Goal: Information Seeking & Learning: Learn about a topic

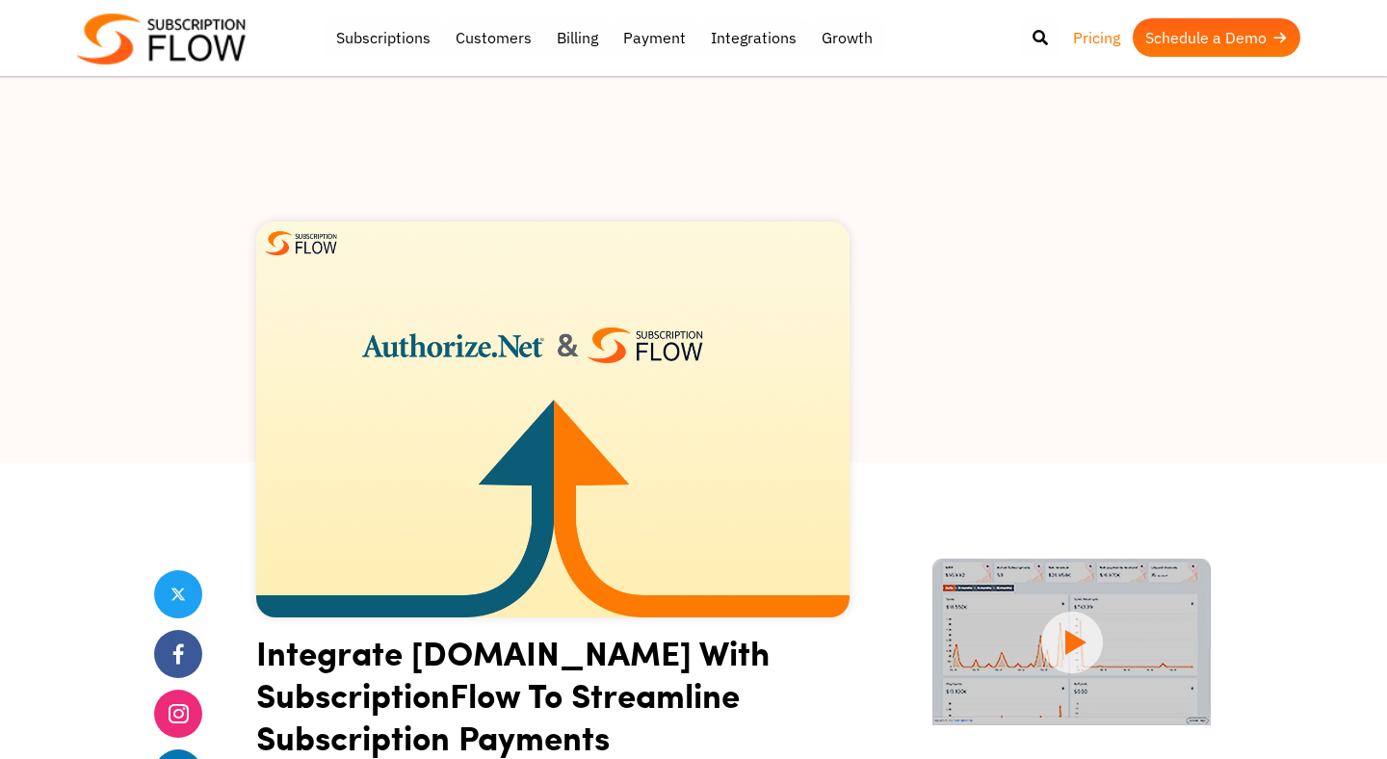
click at [1086, 36] on link "Pricing" at bounding box center [1096, 37] width 72 height 39
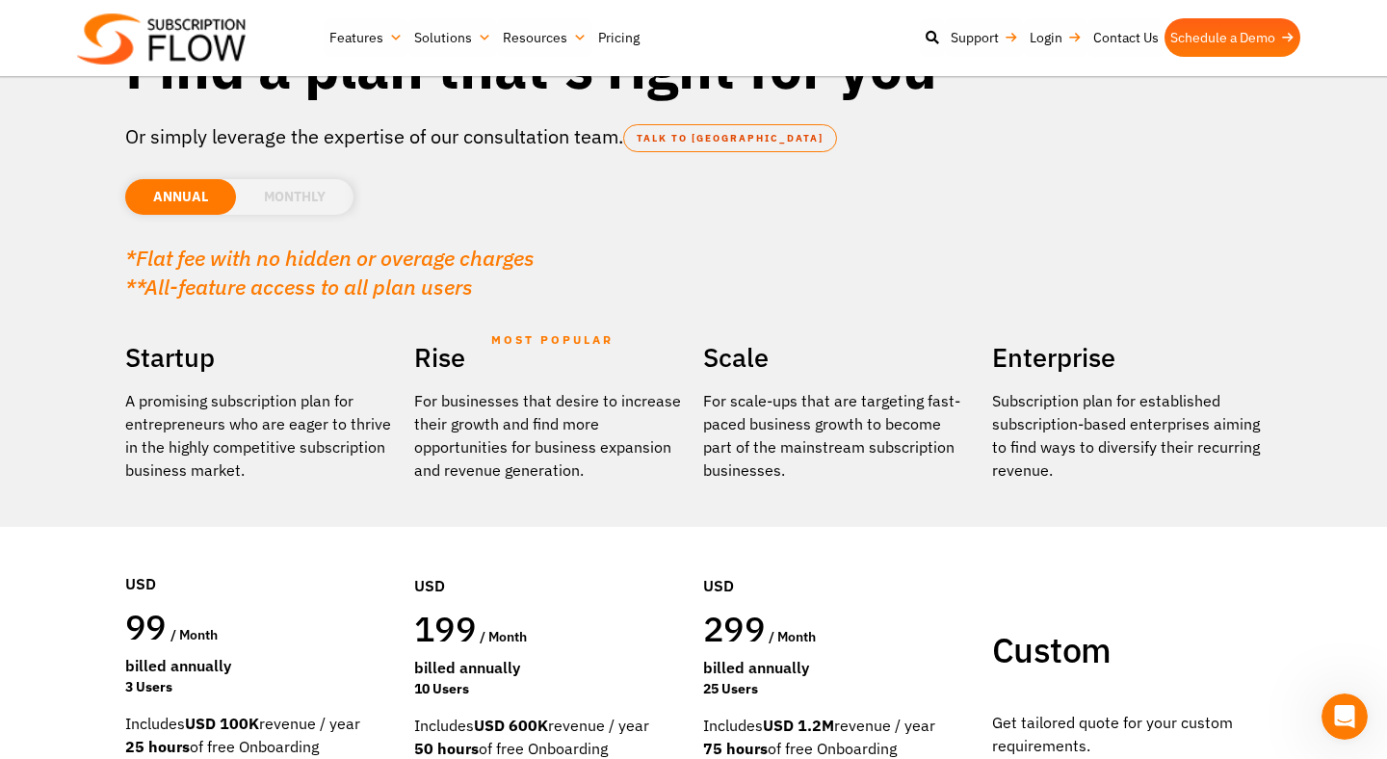
scroll to position [124, 0]
click at [284, 196] on li "MONTHLY" at bounding box center [295, 196] width 118 height 36
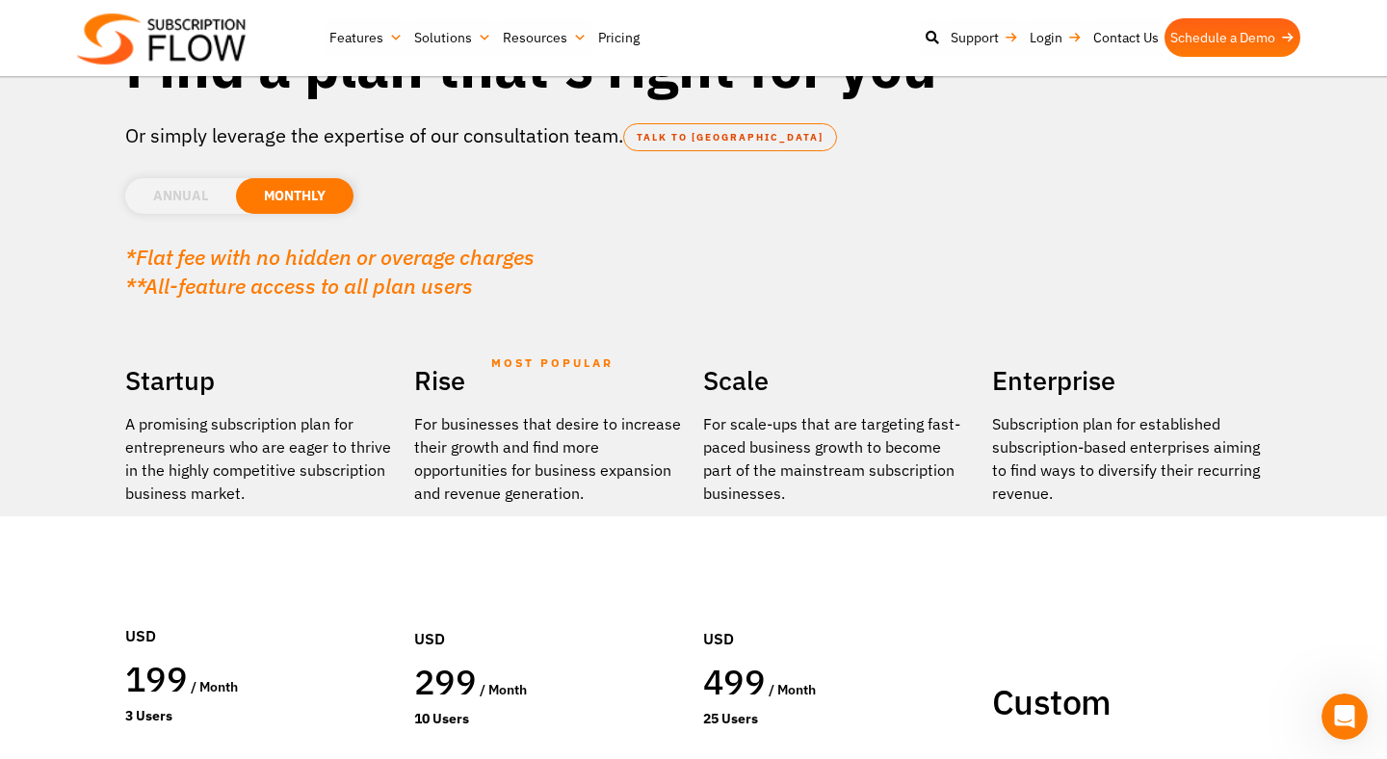
click at [184, 190] on li "ANNUAL" at bounding box center [180, 196] width 111 height 36
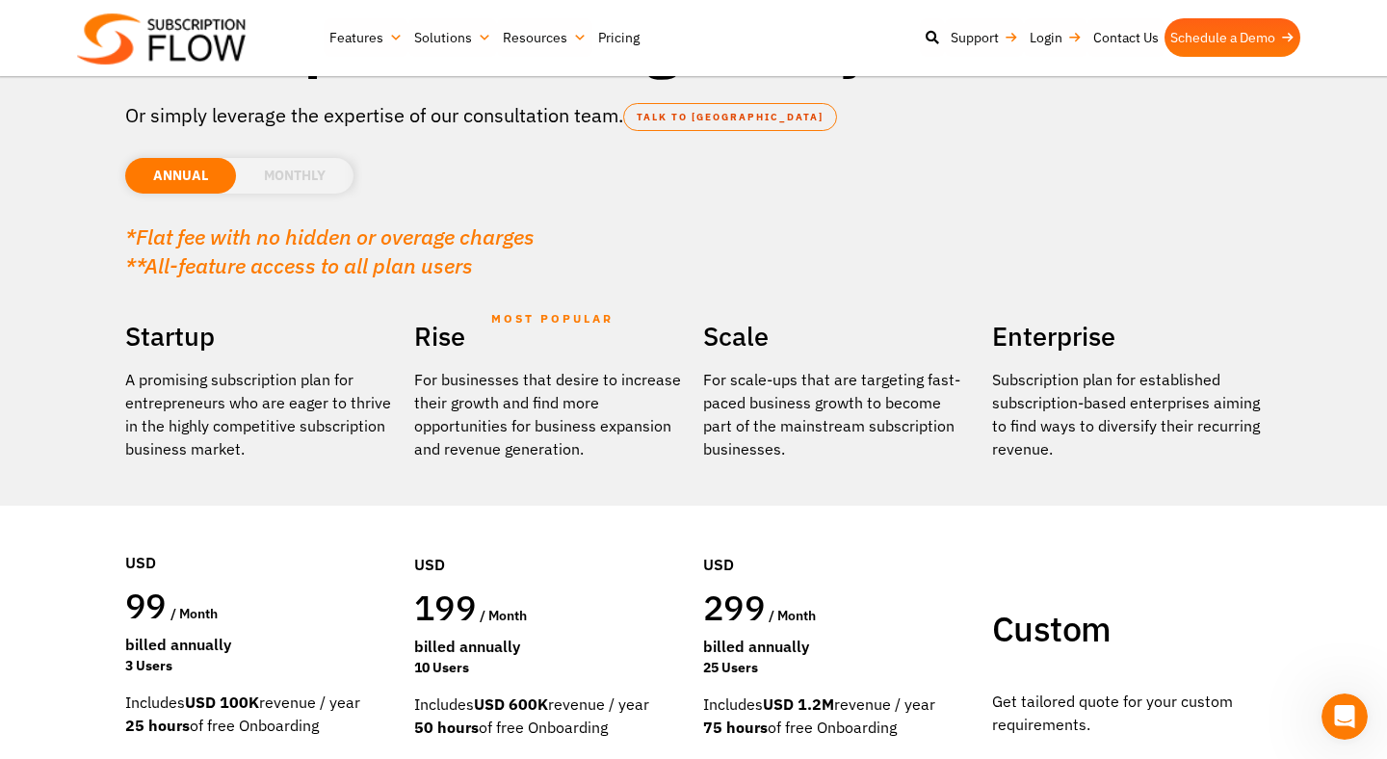
scroll to position [0, 0]
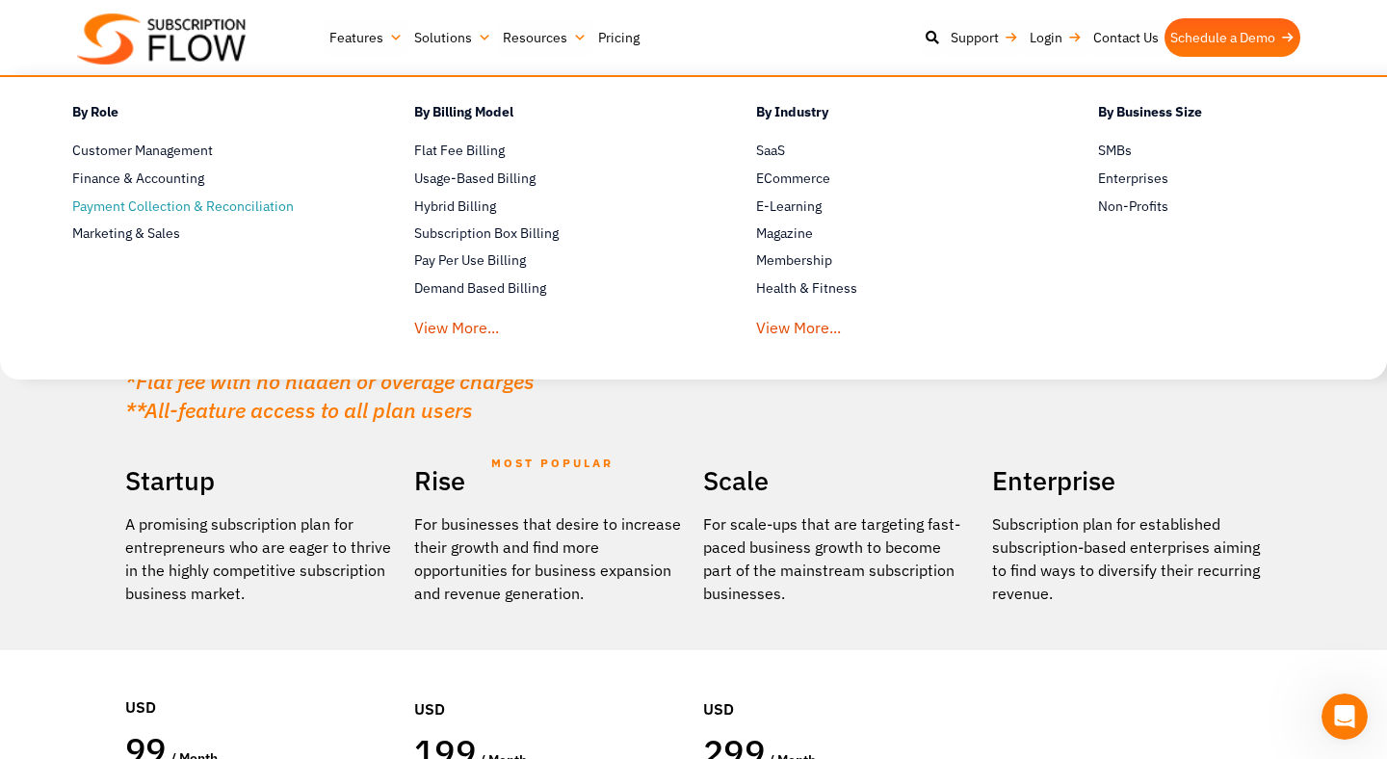
click at [175, 198] on span "Payment Collection & Reconciliation" at bounding box center [183, 206] width 222 height 20
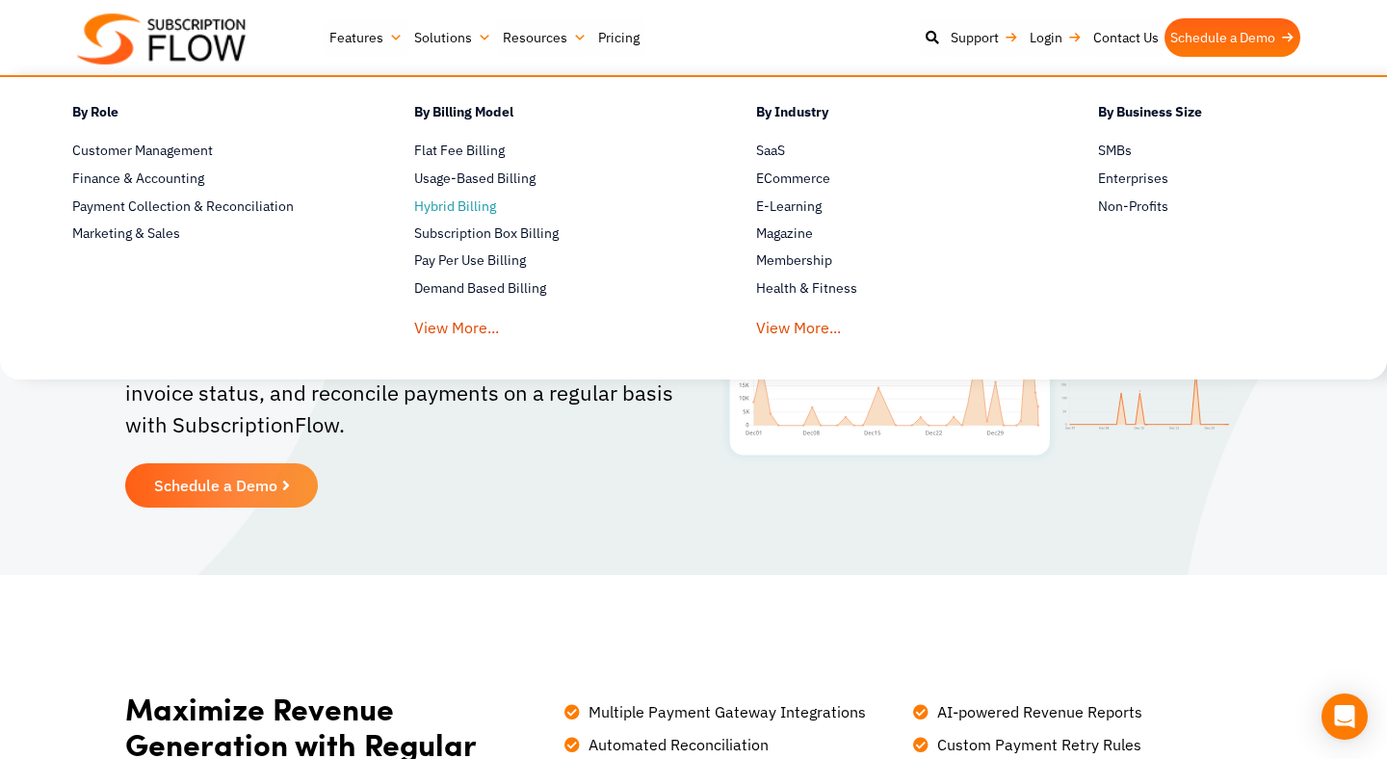
click at [456, 209] on span "Hybrid Billing" at bounding box center [455, 206] width 82 height 20
click at [455, 230] on span "Subscription Box Billing" at bounding box center [486, 233] width 144 height 20
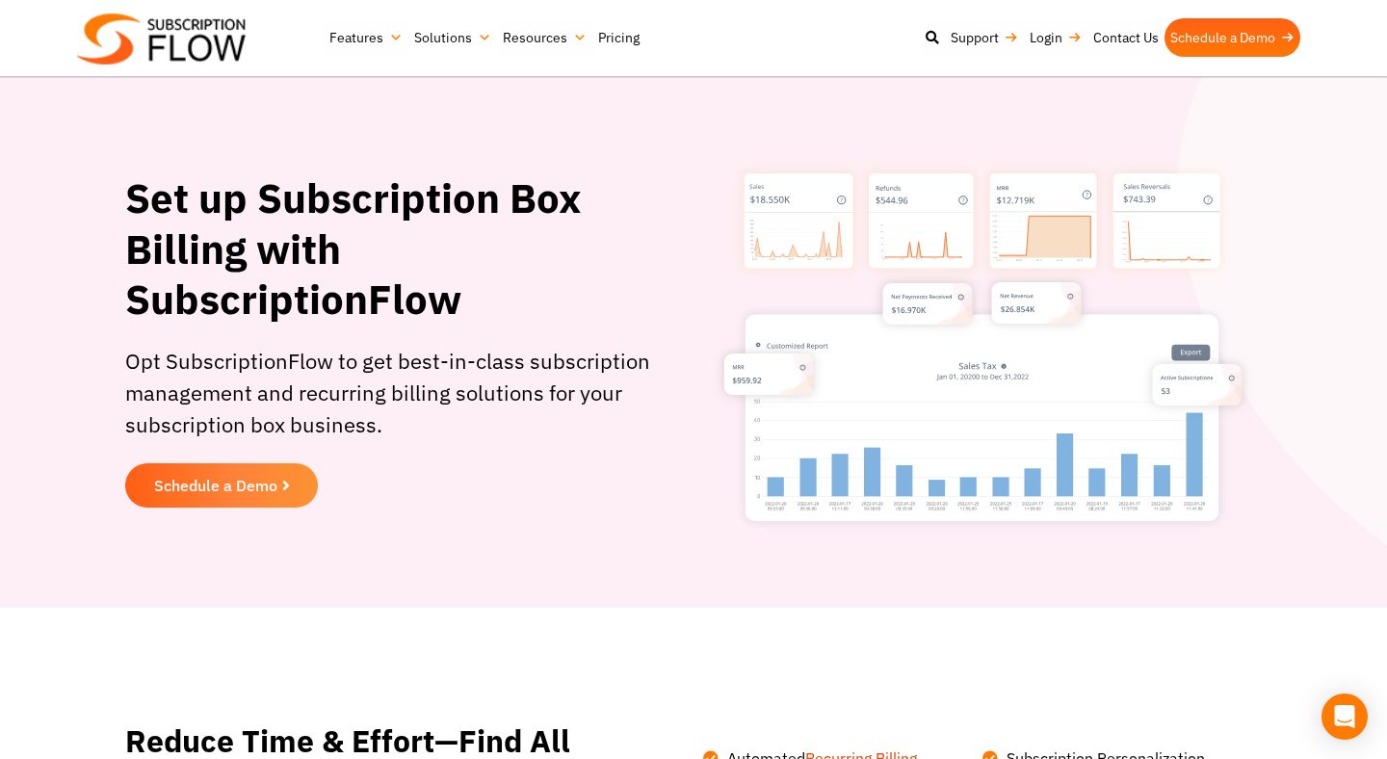
click at [612, 33] on link "Pricing" at bounding box center [618, 37] width 53 height 39
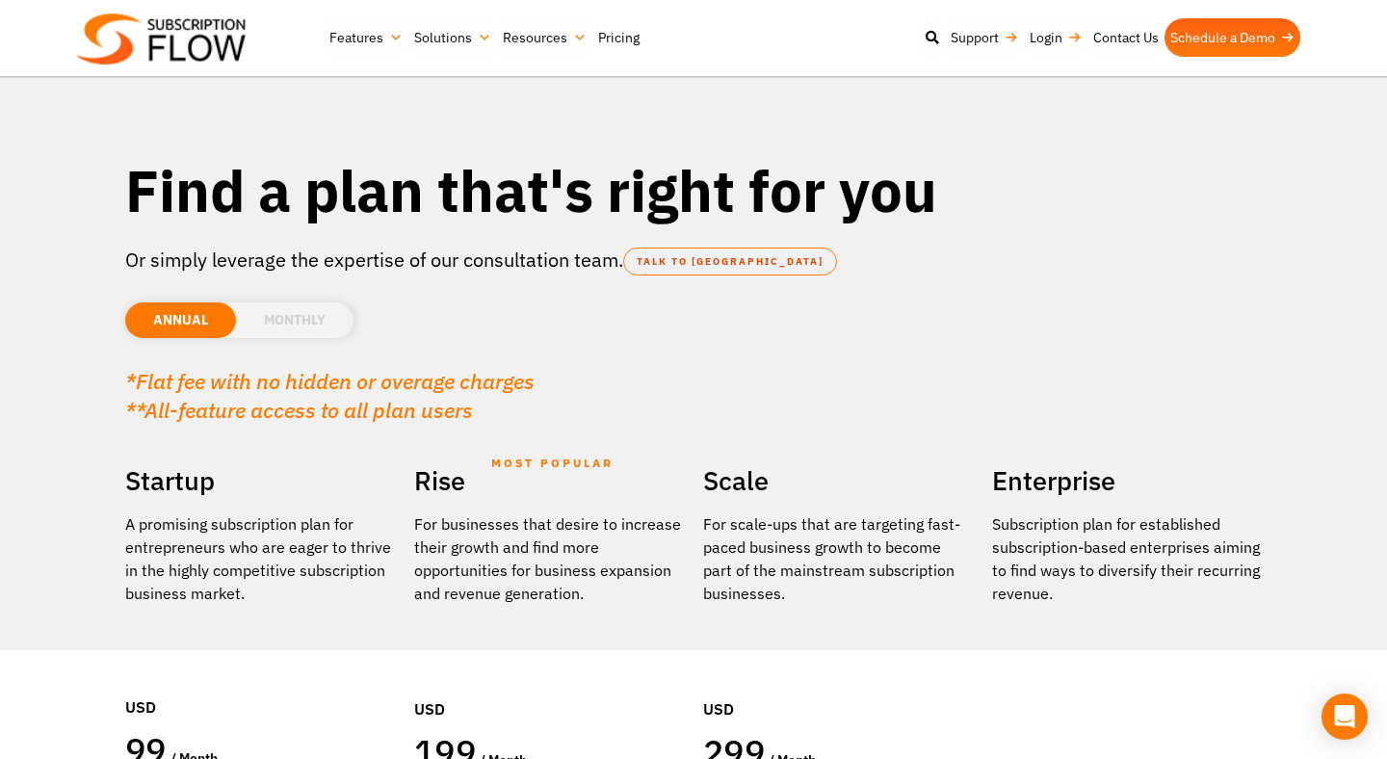
scroll to position [1, 0]
click at [203, 39] on img at bounding box center [161, 38] width 169 height 51
